Goal: Find specific page/section: Find specific page/section

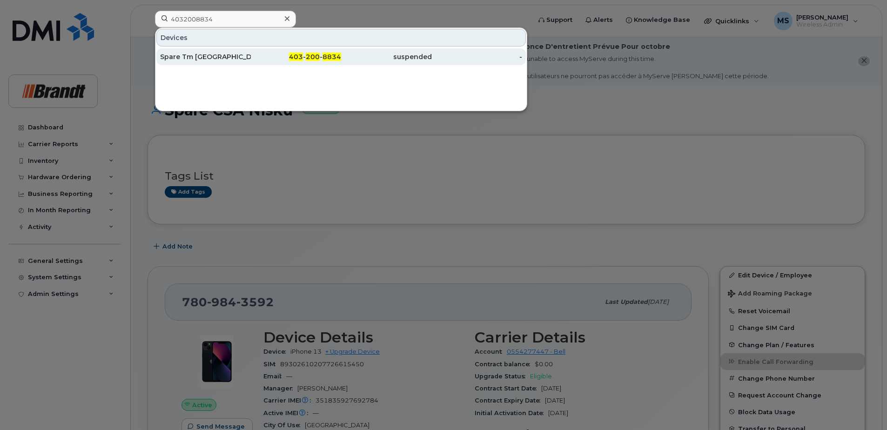
type input "4032008834"
click at [315, 58] on span "200" at bounding box center [313, 57] width 14 height 8
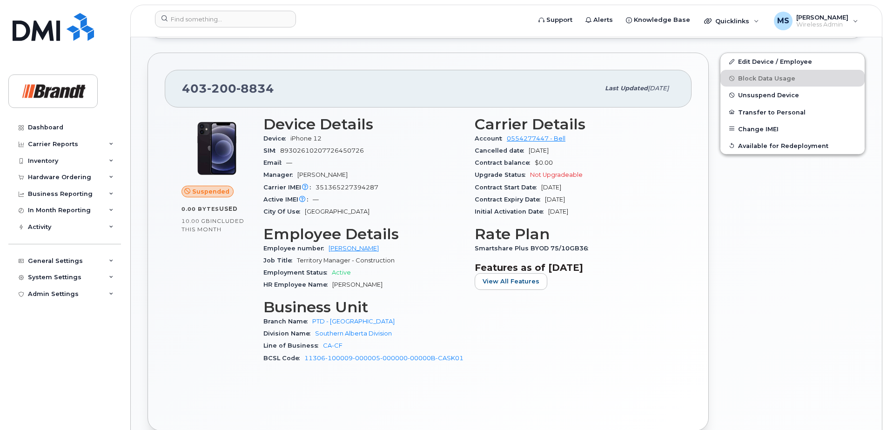
scroll to position [419, 0]
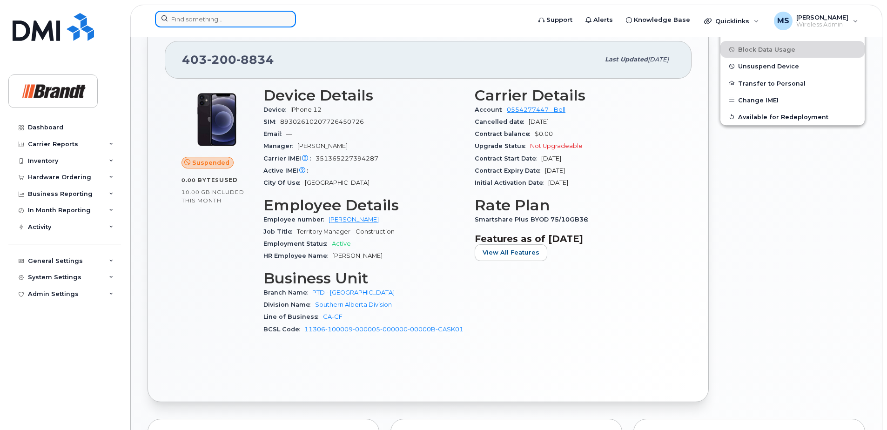
click at [250, 15] on input at bounding box center [225, 19] width 141 height 17
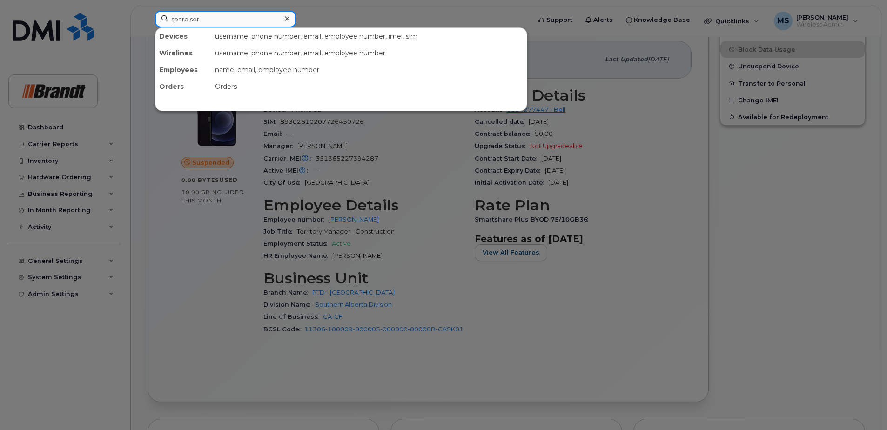
type input "spare serv"
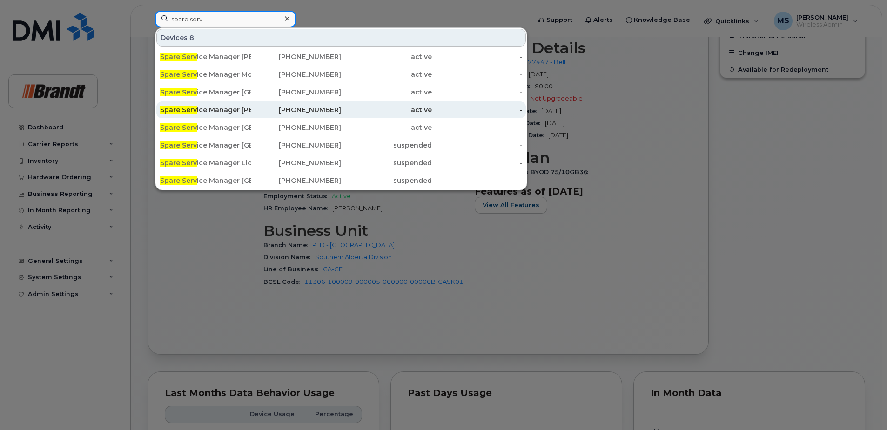
scroll to position [512, 0]
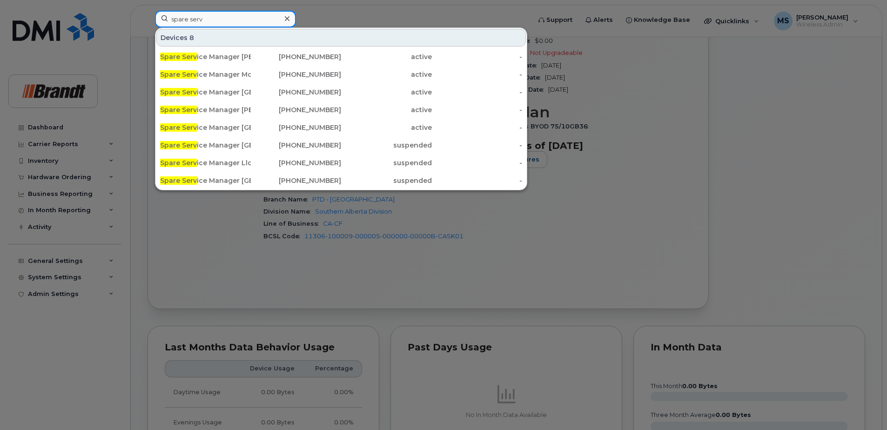
drag, startPoint x: 221, startPoint y: 17, endPoint x: 82, endPoint y: 17, distance: 139.2
click at [148, 17] on div "spare serv Devices 8 Spare Serv ice Manager Nanaimo 250-755-9787 active - Spare…" at bounding box center [340, 21] width 385 height 20
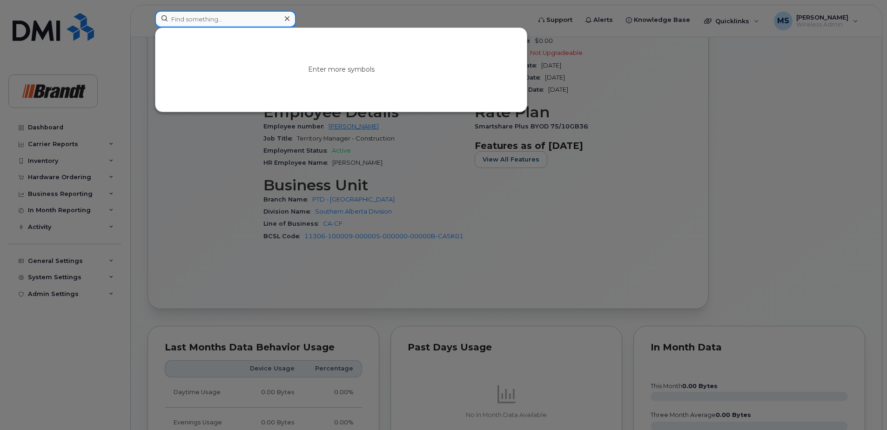
paste input "52009"
drag, startPoint x: 180, startPoint y: 22, endPoint x: 140, endPoint y: 22, distance: 40.5
click at [148, 22] on div "52009 No results" at bounding box center [340, 21] width 385 height 20
paste input "4166979940"
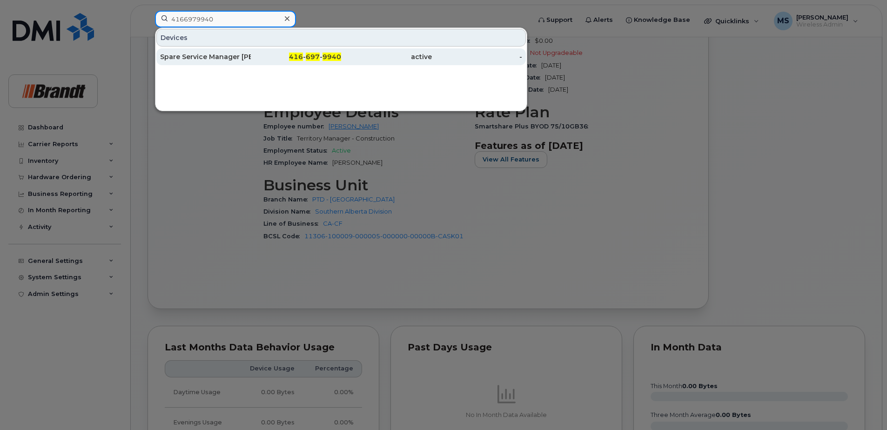
type input "4166979940"
click at [263, 61] on div "416 - 697 - 9940" at bounding box center [296, 56] width 91 height 9
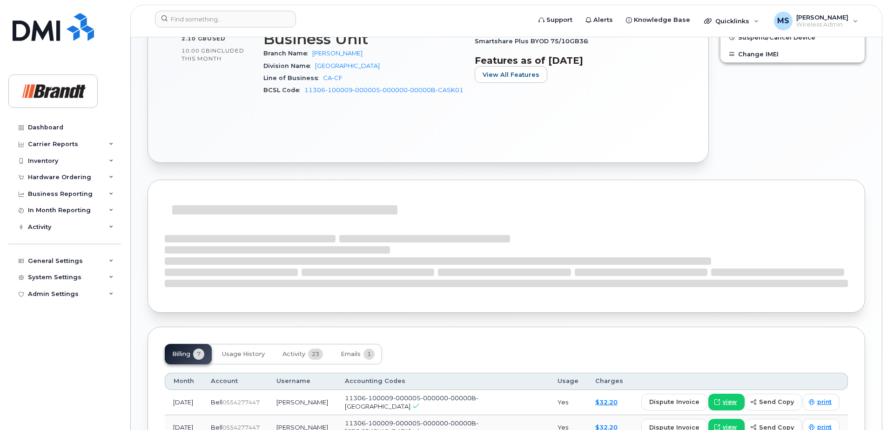
scroll to position [419, 0]
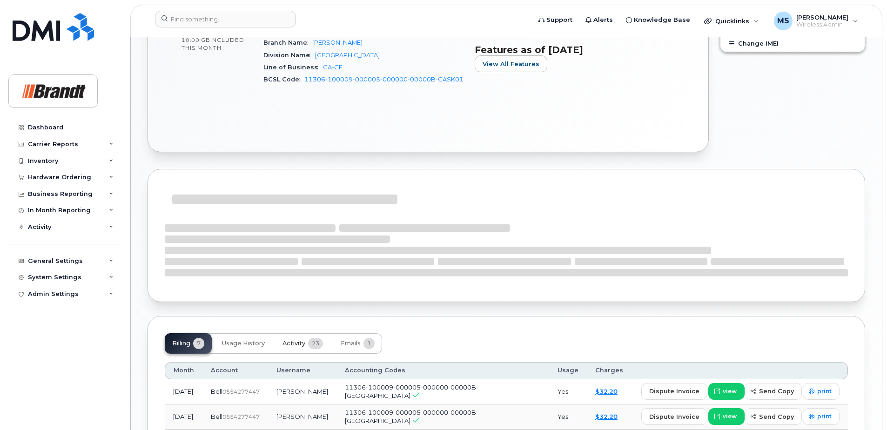
click at [295, 337] on button "Activity 23" at bounding box center [302, 343] width 55 height 20
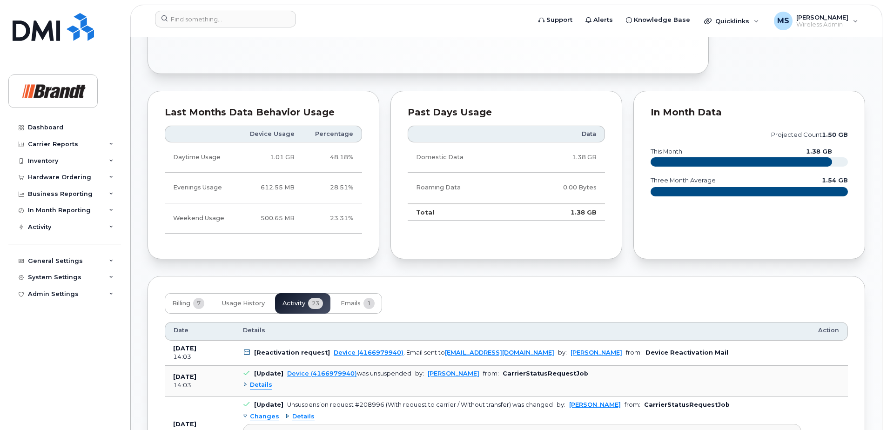
scroll to position [587, 0]
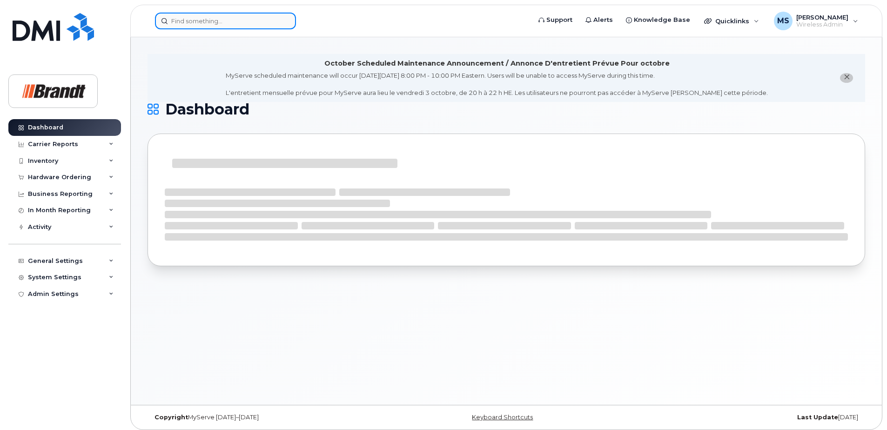
drag, startPoint x: 214, startPoint y: 20, endPoint x: 226, endPoint y: 21, distance: 11.7
click at [214, 20] on input at bounding box center [225, 21] width 141 height 17
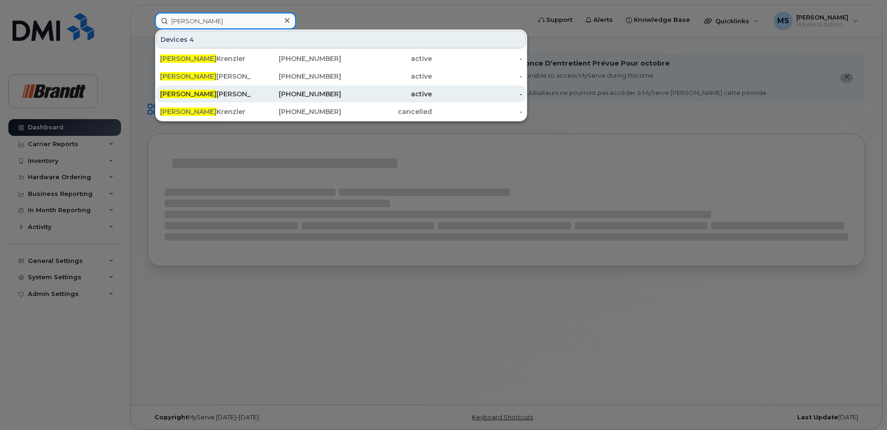
type input "rory"
click at [220, 92] on div "Rory Boswell" at bounding box center [205, 93] width 91 height 9
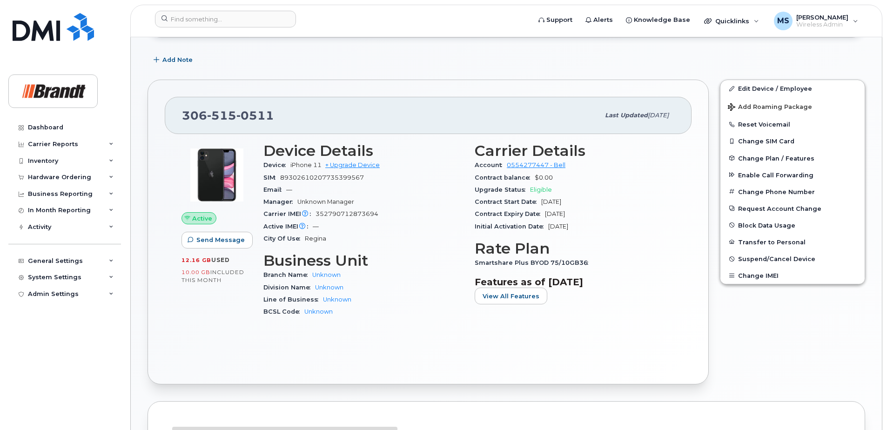
scroll to position [186, 0]
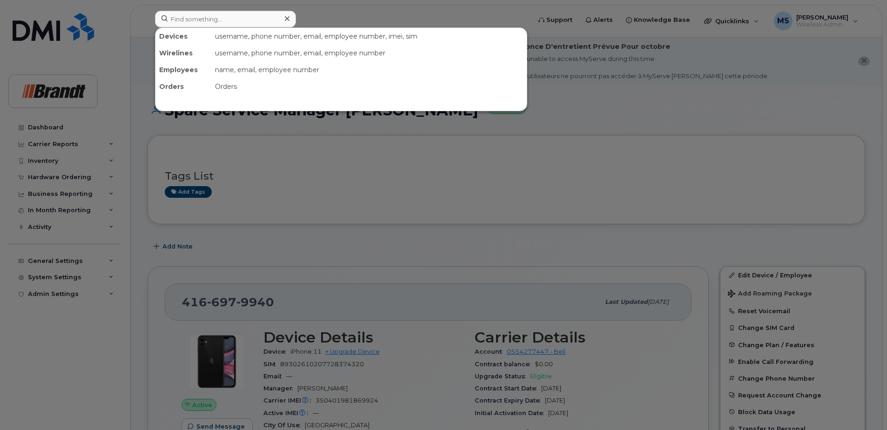
scroll to position [587, 0]
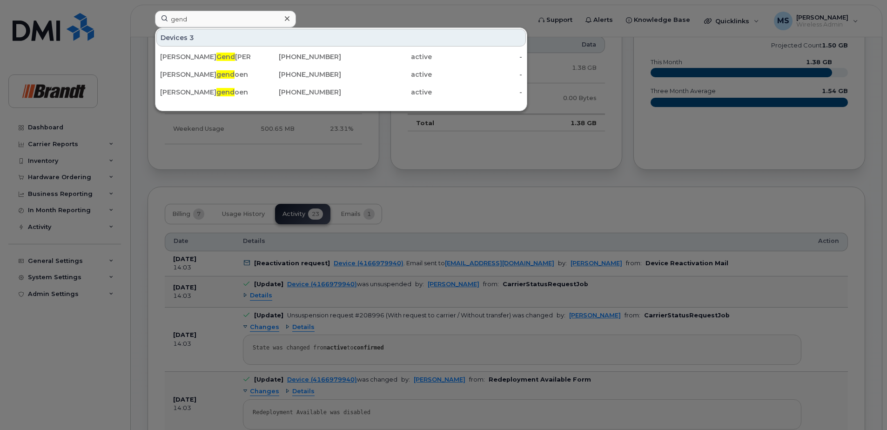
type input "gend"
click at [376, 47] on div "Devices 3 [PERSON_NAME] [PERSON_NAME] [PHONE_NUMBER] active - [PERSON_NAME] gen…" at bounding box center [340, 65] width 371 height 74
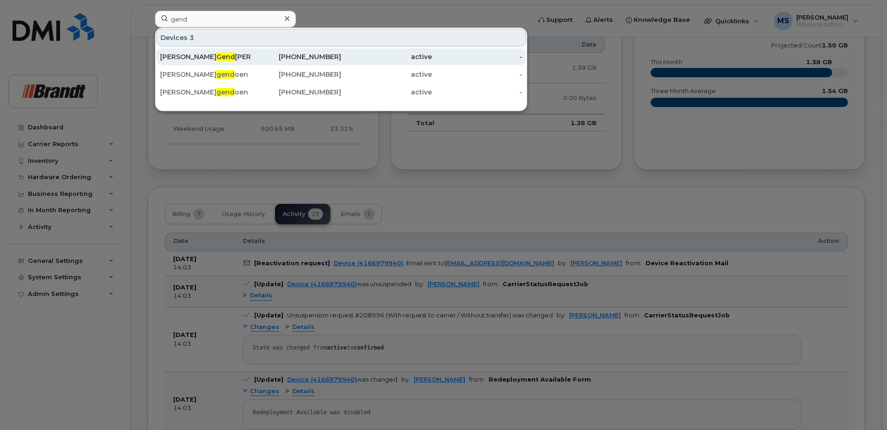
click at [352, 59] on div "active" at bounding box center [386, 56] width 91 height 9
